Goal: Task Accomplishment & Management: Complete application form

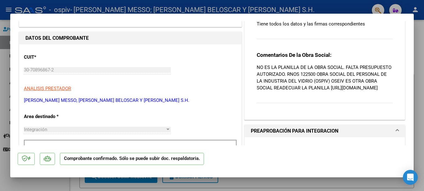
scroll to position [134, 0]
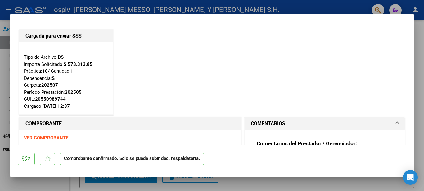
click at [267, 53] on div "Cargada para enviar SSS Tipo de Archivo: DS Importe Solicitado: $ 573.313,85 Pr…" at bounding box center [212, 72] width 389 height 88
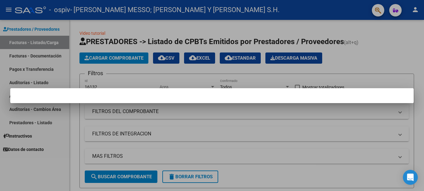
click at [7, 39] on div at bounding box center [212, 95] width 424 height 191
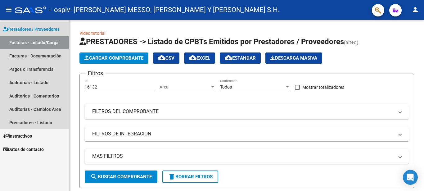
click at [29, 41] on link "Facturas - Listado/Carga" at bounding box center [34, 42] width 69 height 13
click at [47, 41] on link "Facturas - Listado/Carga" at bounding box center [34, 42] width 69 height 13
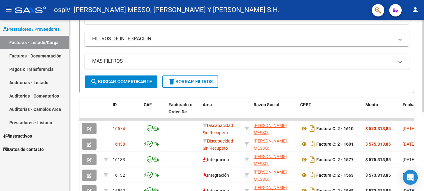
scroll to position [127, 0]
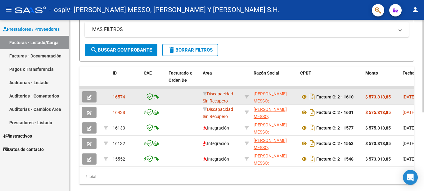
click at [89, 97] on icon "button" at bounding box center [89, 97] width 5 height 5
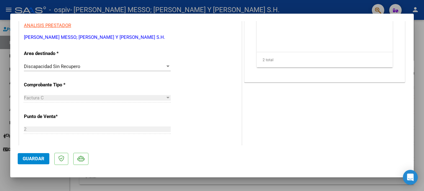
scroll to position [73, 0]
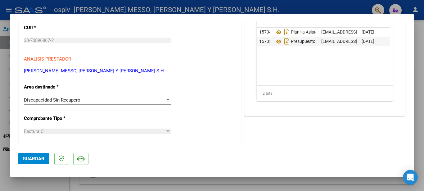
click at [165, 100] on div at bounding box center [168, 100] width 6 height 5
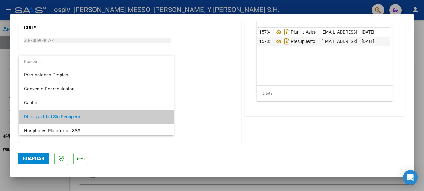
scroll to position [41, 0]
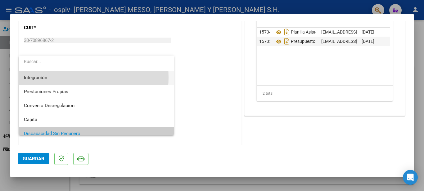
click at [63, 77] on span "Integración" at bounding box center [96, 78] width 145 height 14
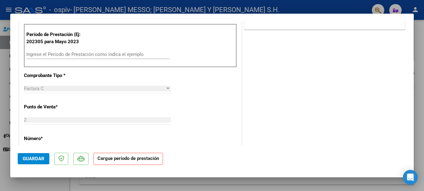
scroll to position [174, 0]
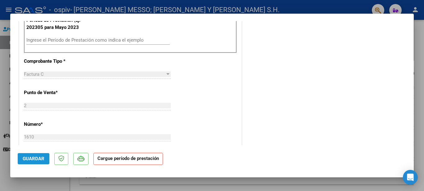
click at [35, 160] on span "Guardar" at bounding box center [34, 159] width 22 height 6
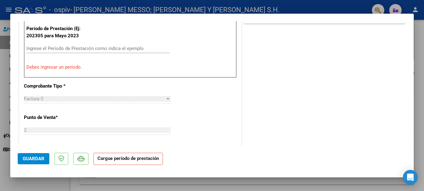
scroll to position [168, 0]
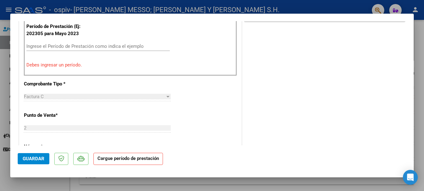
click at [102, 44] on input "Ingrese el Período de Prestación como indica el ejemplo" at bounding box center [98, 46] width 144 height 6
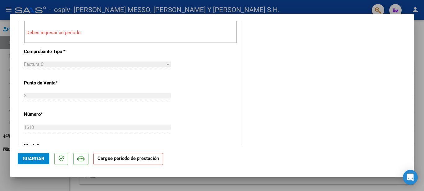
scroll to position [334, 0]
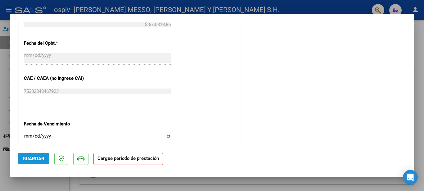
click at [24, 159] on span "Guardar" at bounding box center [34, 159] width 22 height 6
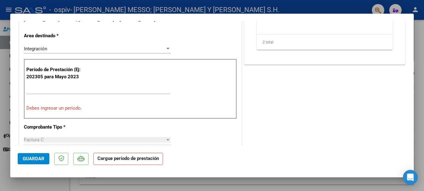
scroll to position [134, 0]
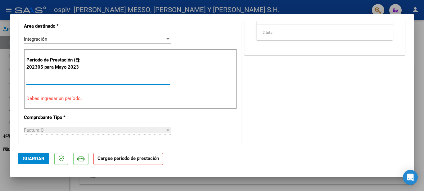
click at [50, 80] on input "Ingrese el Período de Prestación como indica el ejemplo" at bounding box center [98, 80] width 144 height 6
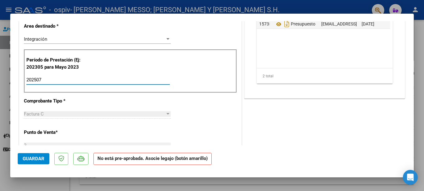
type input "202507"
click at [31, 159] on span "Guardar" at bounding box center [34, 159] width 22 height 6
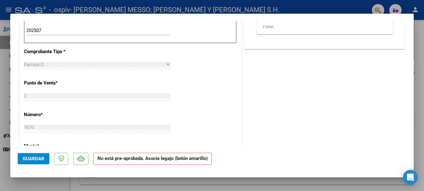
scroll to position [0, 0]
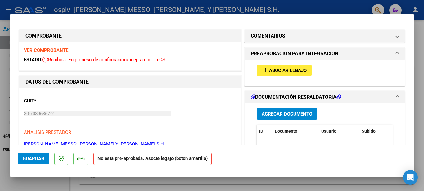
click at [281, 71] on span "Asociar Legajo" at bounding box center [288, 71] width 38 height 6
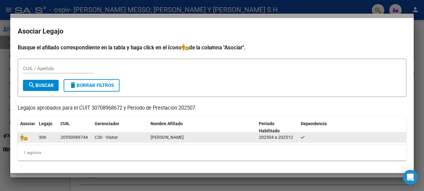
click at [340, 141] on datatable-body-cell at bounding box center [353, 138] width 108 height 10
click at [313, 136] on div at bounding box center [352, 137] width 103 height 7
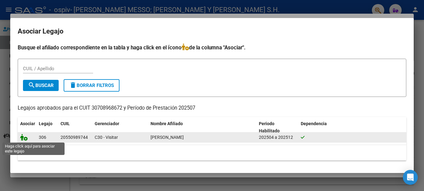
click at [22, 138] on icon at bounding box center [23, 137] width 7 height 7
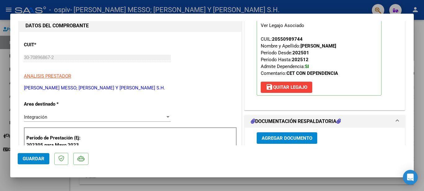
scroll to position [32, 0]
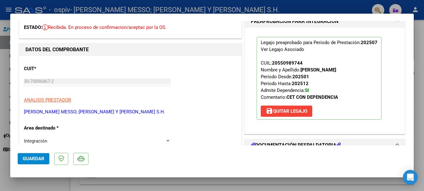
click at [32, 158] on span "Guardar" at bounding box center [34, 159] width 22 height 6
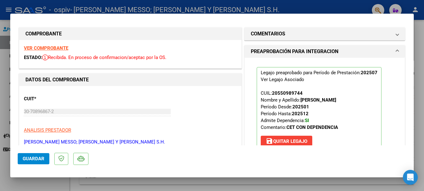
scroll to position [0, 0]
